Goal: Information Seeking & Learning: Find specific fact

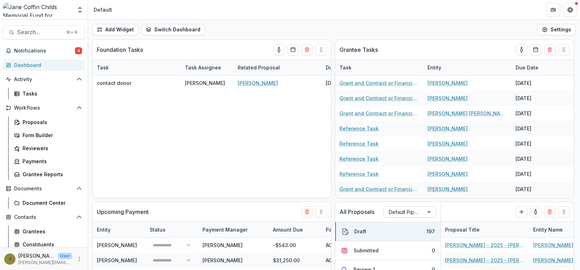
select select "******"
click at [36, 4] on img at bounding box center [37, 10] width 69 height 14
click at [81, 9] on icon "Open entity switcher" at bounding box center [79, 9] width 7 height 7
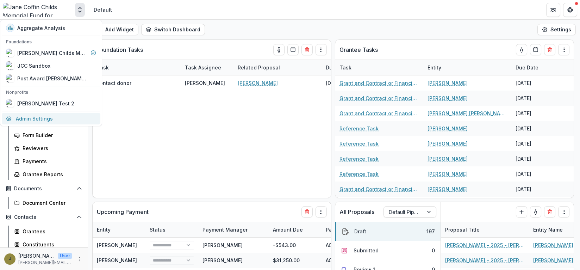
click at [32, 118] on link "Admin Settings" at bounding box center [51, 119] width 99 height 12
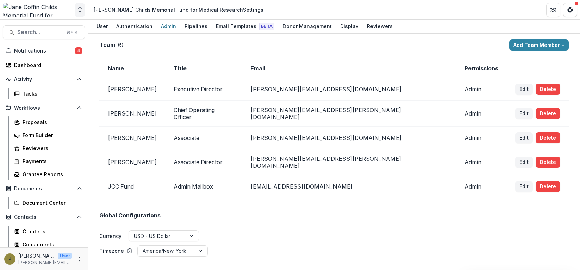
click at [81, 15] on button "Open entity switcher" at bounding box center [80, 10] width 10 height 14
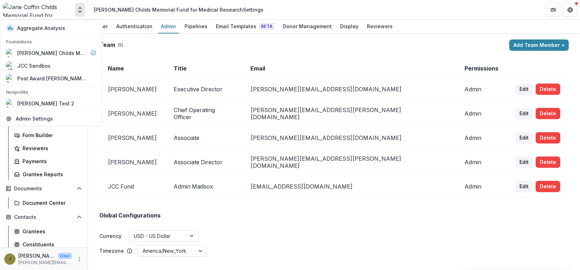
click at [52, 6] on img at bounding box center [37, 10] width 69 height 14
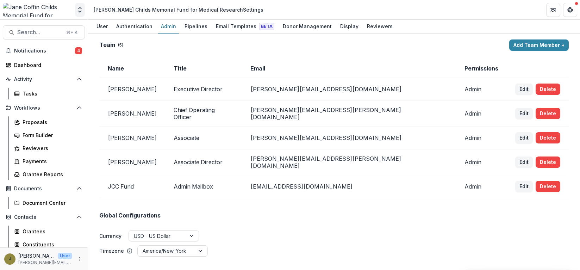
click at [76, 8] on icon "Open entity switcher" at bounding box center [79, 9] width 7 height 7
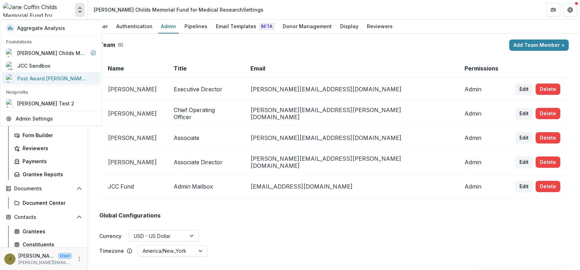
click at [38, 78] on div "Post Award [PERSON_NAME] Childs Memorial Fund" at bounding box center [52, 78] width 70 height 7
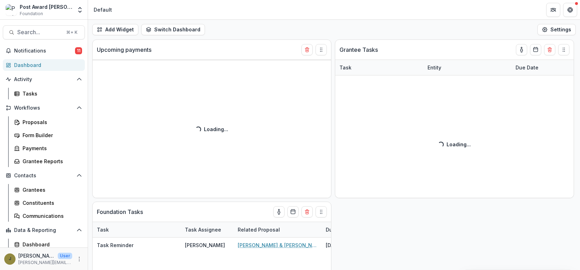
select select "******"
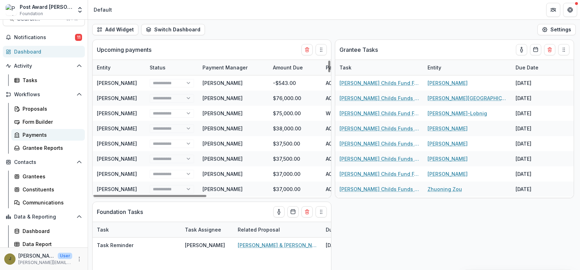
scroll to position [16, 0]
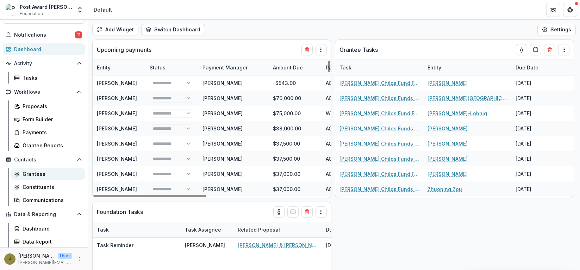
click at [37, 173] on div "Grantees" at bounding box center [51, 173] width 57 height 7
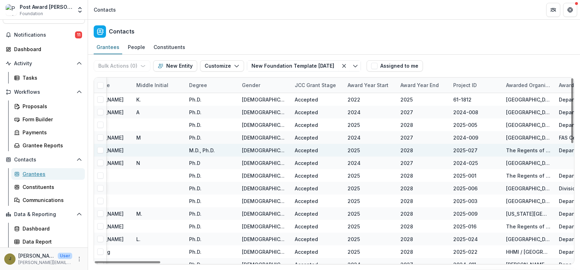
scroll to position [0, 193]
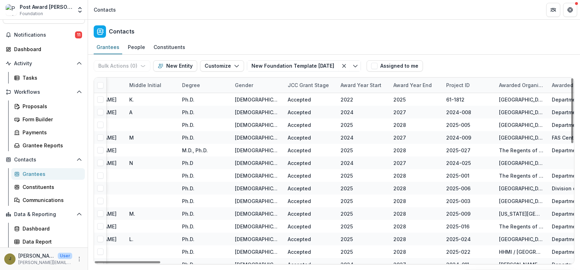
click at [353, 88] on div "Award Year Start" at bounding box center [361, 84] width 49 height 7
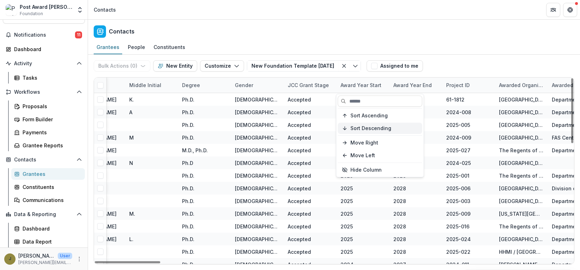
click at [348, 129] on button "Sort Descending" at bounding box center [380, 128] width 85 height 11
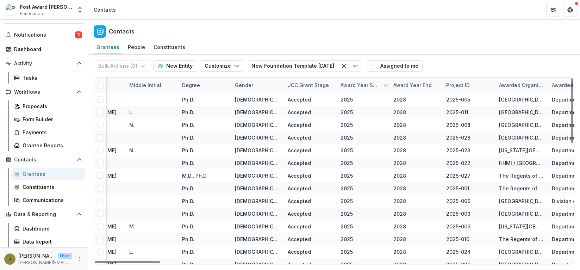
click at [403, 42] on div "Grantees People Constituents" at bounding box center [334, 48] width 492 height 14
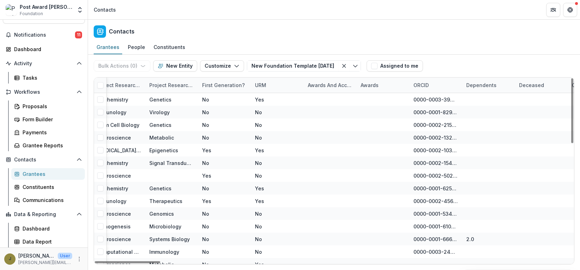
scroll to position [0, 2996]
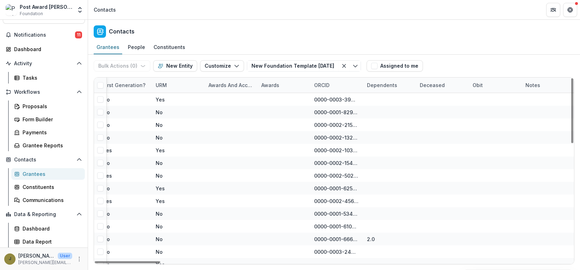
click at [222, 79] on div "Awards and Accolades" at bounding box center [230, 85] width 53 height 15
click at [222, 126] on span "Sort Descending" at bounding box center [238, 128] width 41 height 6
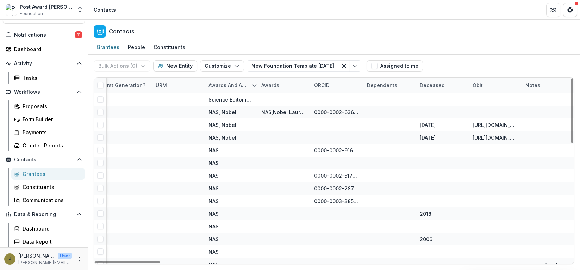
click at [244, 35] on div "Contacts" at bounding box center [334, 30] width 492 height 21
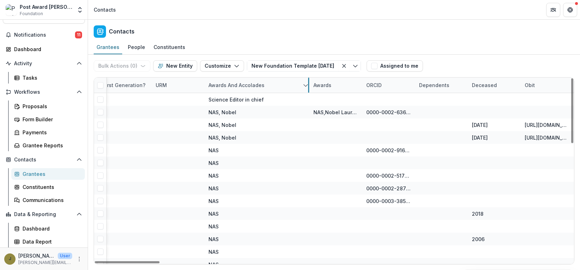
drag, startPoint x: 257, startPoint y: 85, endPoint x: 309, endPoint y: 87, distance: 52.6
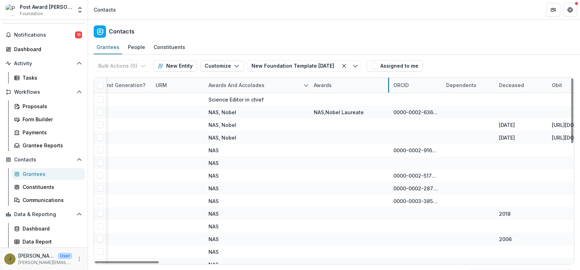
drag, startPoint x: 362, startPoint y: 85, endPoint x: 418, endPoint y: 85, distance: 55.7
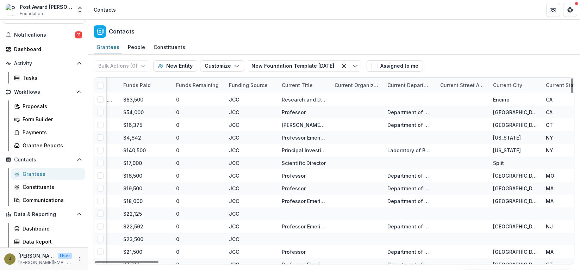
scroll to position [0, 1922]
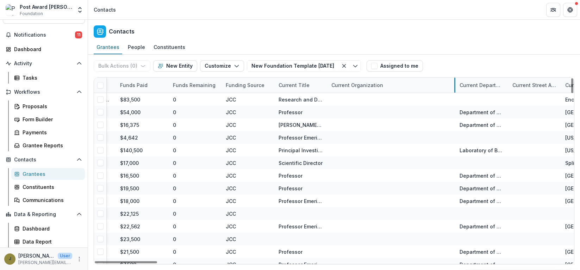
drag, startPoint x: 380, startPoint y: 81, endPoint x: 455, endPoint y: 81, distance: 75.4
click at [15, 240] on icon at bounding box center [17, 242] width 6 height 6
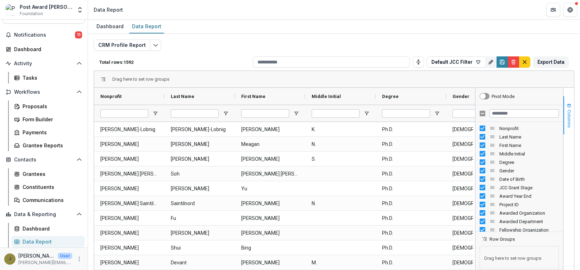
click at [567, 121] on span "Columns" at bounding box center [569, 119] width 5 height 18
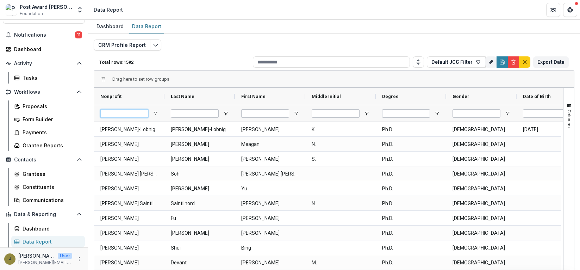
click at [123, 113] on input "Nonprofit Filter Input" at bounding box center [124, 113] width 48 height 8
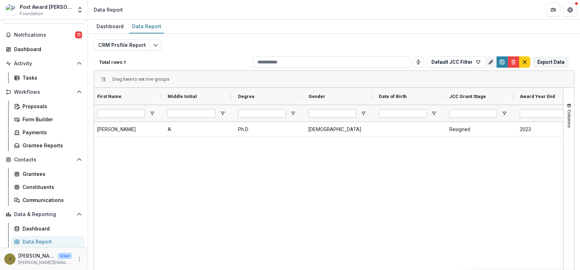
type input "*****"
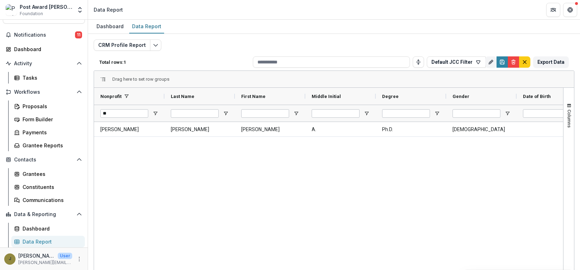
type input "*"
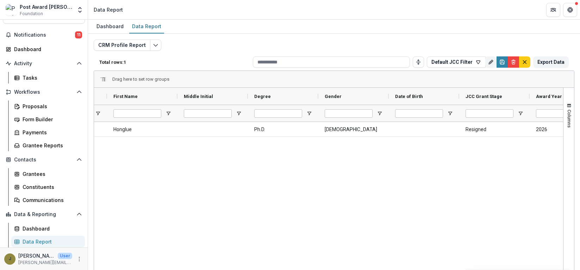
type input "*******"
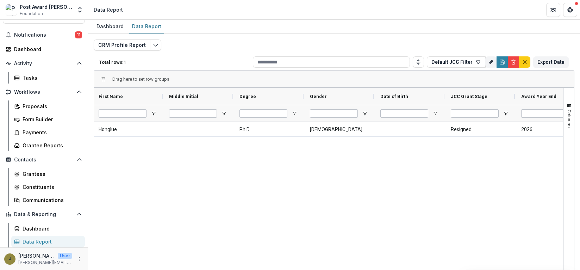
scroll to position [0, 41]
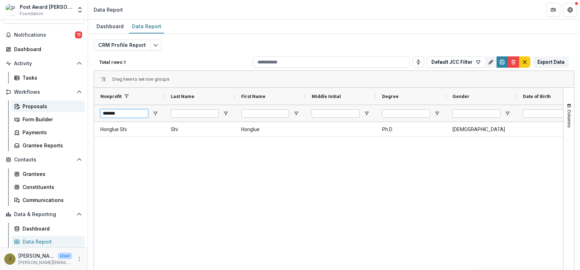
drag, startPoint x: 131, startPoint y: 111, endPoint x: 69, endPoint y: 111, distance: 62.0
click at [69, 111] on main "Search... ⌘ + K Notifications 11 Dashboard Activity Tasks Workflows Proposals F…" at bounding box center [290, 145] width 580 height 250
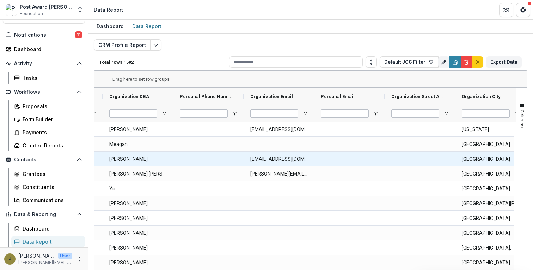
scroll to position [0, 1583]
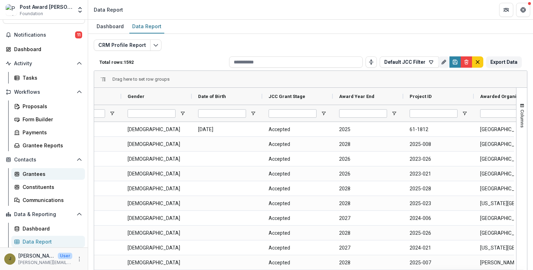
click at [24, 174] on div "Grantees" at bounding box center [51, 173] width 57 height 7
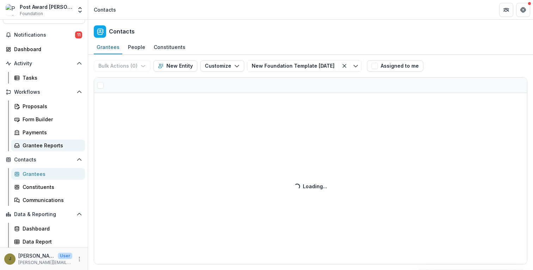
click at [31, 144] on div "Grantee Reports" at bounding box center [51, 145] width 57 height 7
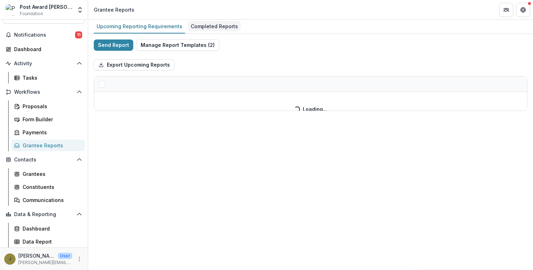
click at [211, 24] on div "Completed Reports" at bounding box center [214, 26] width 53 height 10
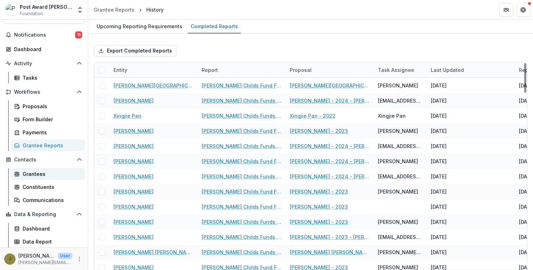
click at [27, 174] on div "Grantees" at bounding box center [51, 173] width 57 height 7
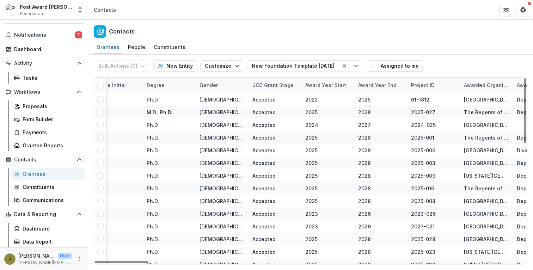
click at [322, 82] on div "Award Year Start" at bounding box center [325, 84] width 49 height 7
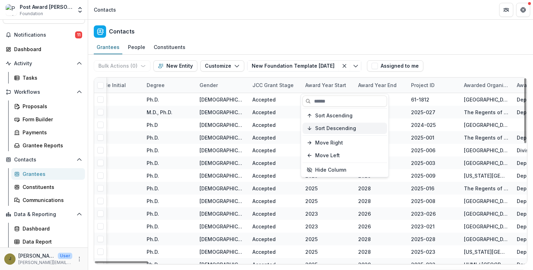
click at [318, 128] on span "Sort Descending" at bounding box center [335, 128] width 41 height 6
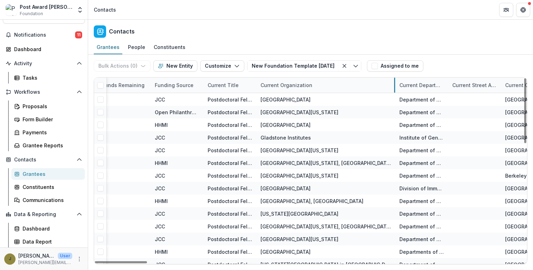
drag, startPoint x: 308, startPoint y: 82, endPoint x: 393, endPoint y: 82, distance: 84.9
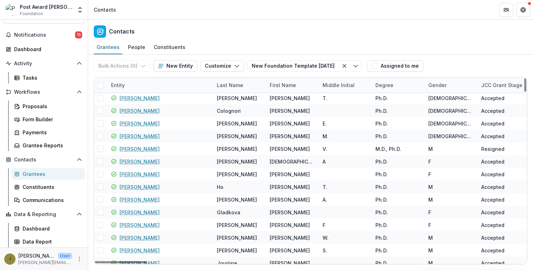
click at [119, 85] on div "Entity" at bounding box center [118, 84] width 22 height 7
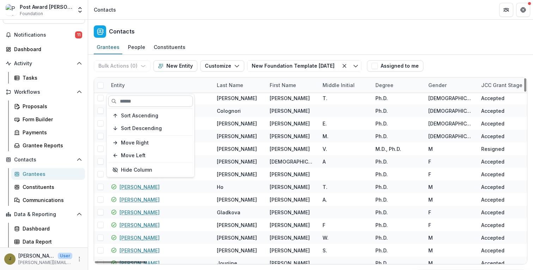
click at [125, 99] on input at bounding box center [150, 100] width 85 height 11
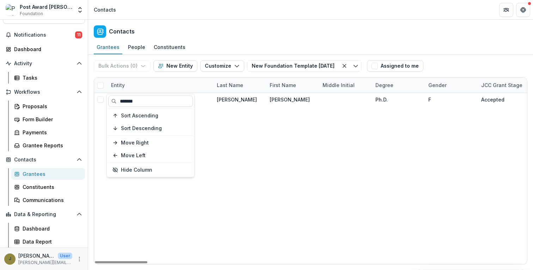
type input "*******"
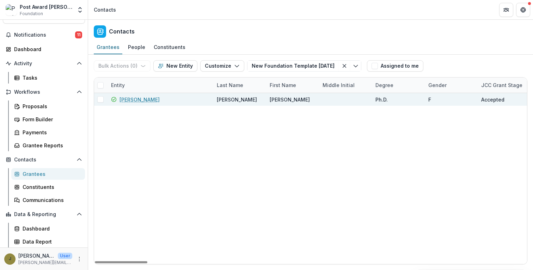
click at [128, 99] on link "[PERSON_NAME]" at bounding box center [139, 99] width 40 height 7
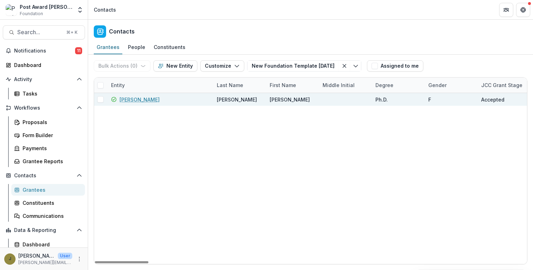
click at [129, 99] on link "[PERSON_NAME]" at bounding box center [139, 99] width 40 height 7
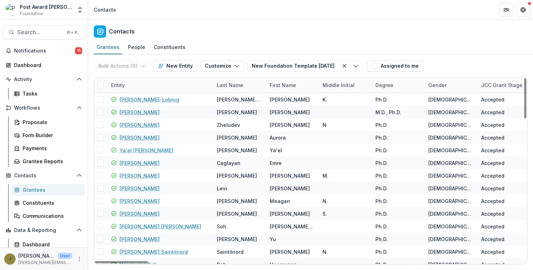
click at [117, 86] on div "Entity" at bounding box center [118, 84] width 22 height 7
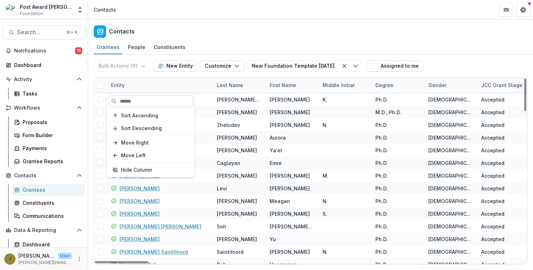
click at [127, 97] on input at bounding box center [150, 100] width 85 height 11
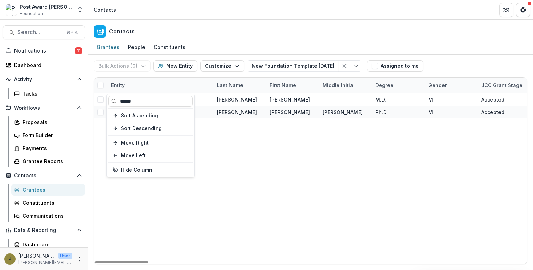
type input "******"
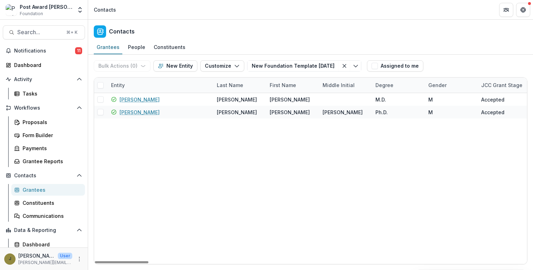
click at [174, 31] on div "Contacts" at bounding box center [310, 30] width 445 height 21
click at [136, 111] on link "[PERSON_NAME]" at bounding box center [139, 112] width 40 height 7
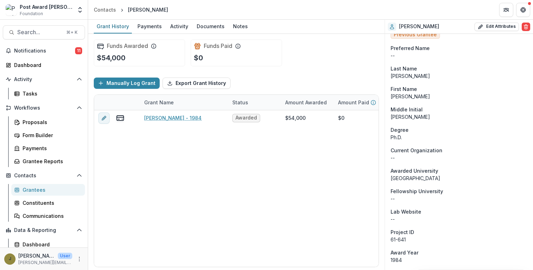
scroll to position [32, 0]
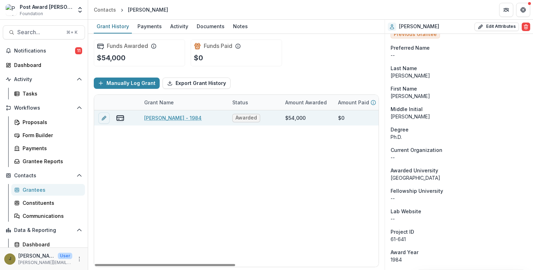
click at [178, 115] on link "[PERSON_NAME] - 1984" at bounding box center [172, 117] width 57 height 7
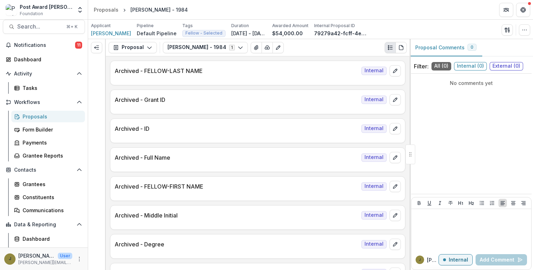
scroll to position [16, 0]
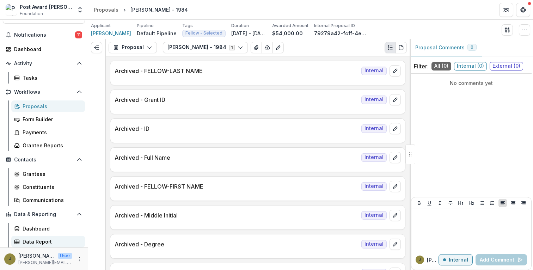
click at [37, 241] on div "Data Report" at bounding box center [51, 241] width 57 height 7
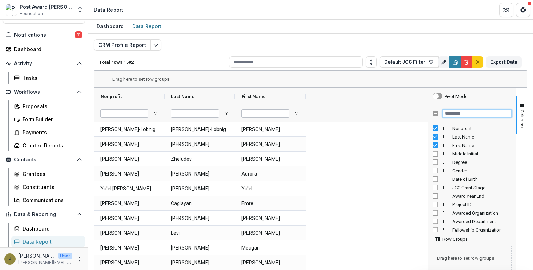
click at [453, 114] on input "Filter Columns Input" at bounding box center [476, 113] width 69 height 8
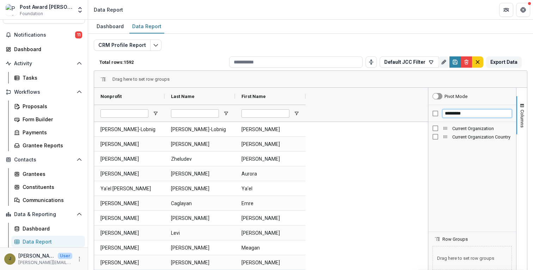
type input "*********"
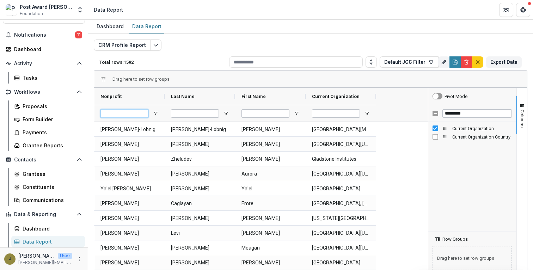
click at [127, 114] on input "Nonprofit Filter Input" at bounding box center [124, 113] width 48 height 8
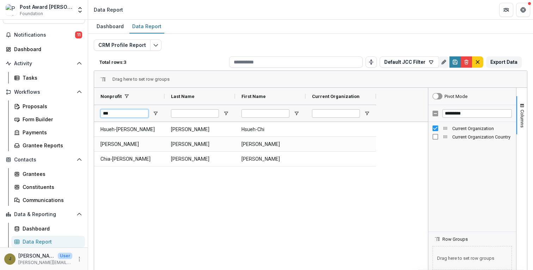
type input "***"
